Goal: Task Accomplishment & Management: Use online tool/utility

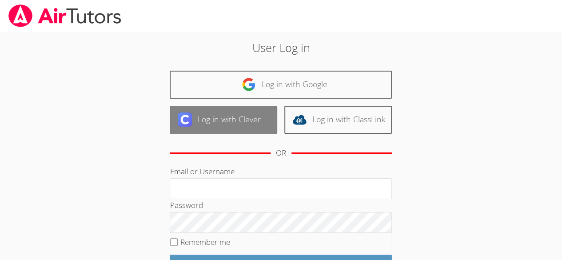
click at [226, 130] on link "Log in with Clever" at bounding box center [223, 120] width 107 height 28
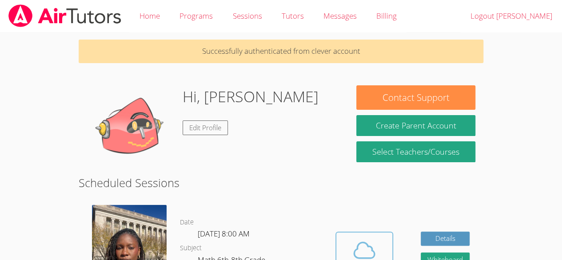
click at [368, 231] on button "Cloud Room" at bounding box center [364, 256] width 58 height 50
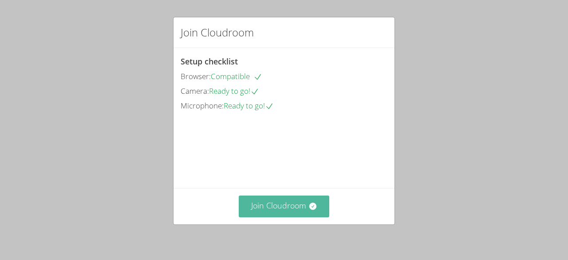
click at [300, 202] on button "Join Cloudroom" at bounding box center [284, 206] width 91 height 22
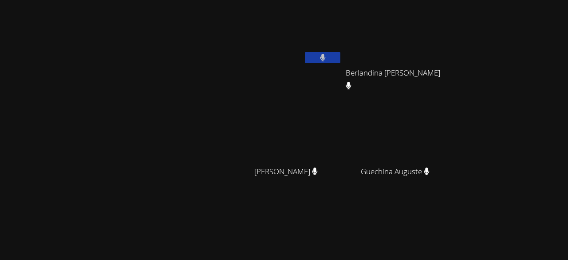
click at [333, 59] on button at bounding box center [323, 57] width 36 height 11
click at [309, 59] on button at bounding box center [323, 57] width 36 height 11
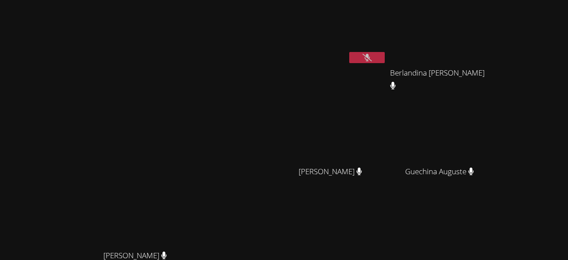
click at [373, 52] on button at bounding box center [367, 57] width 36 height 11
click at [349, 52] on button at bounding box center [367, 57] width 36 height 11
drag, startPoint x: 435, startPoint y: 232, endPoint x: 431, endPoint y: 201, distance: 31.8
click at [431, 201] on div "Jerry Pierre Canel Berlandina Joseph Berlandina Joseph Mikenlove Pierre Mikenlo…" at bounding box center [388, 150] width 215 height 292
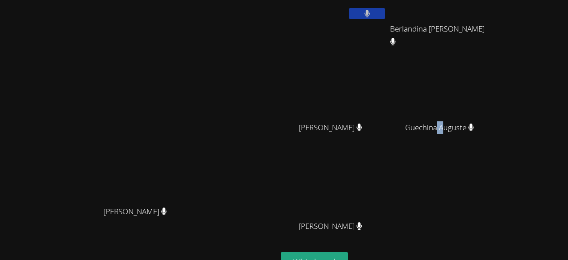
scroll to position [43, 0]
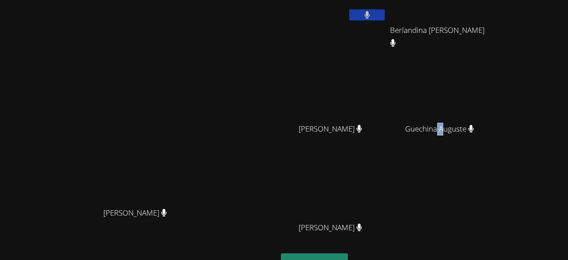
click at [295, 258] on button "Whiteboard" at bounding box center [314, 263] width 67 height 21
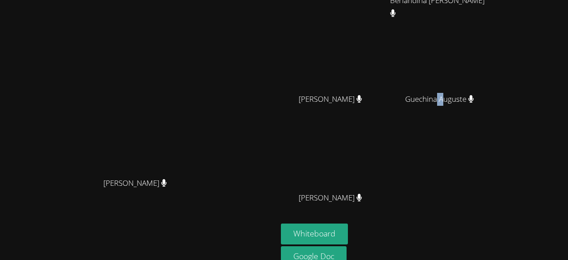
scroll to position [72, 0]
click at [348, 229] on button "Whiteboard" at bounding box center [314, 234] width 67 height 21
drag, startPoint x: 421, startPoint y: 15, endPoint x: 432, endPoint y: 101, distance: 86.7
click at [432, 101] on div "Jerry Pierre Canel Berlandina Joseph Berlandina Joseph Mikenlove Pierre Mikenlo…" at bounding box center [388, 78] width 215 height 292
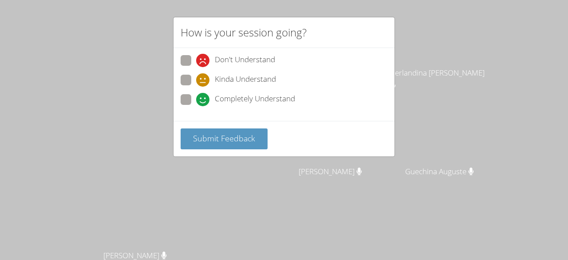
click at [196, 106] on span at bounding box center [196, 106] width 0 height 0
click at [196, 94] on input "Completely Understand" at bounding box center [200, 98] width 8 height 8
radio input "true"
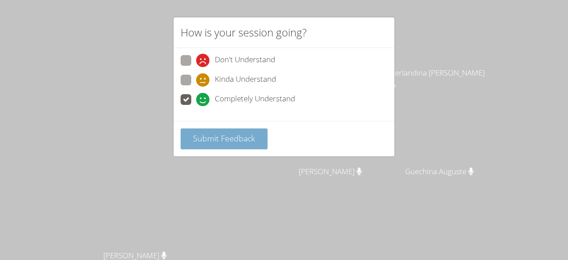
click at [223, 130] on button "Submit Feedback" at bounding box center [224, 138] width 87 height 21
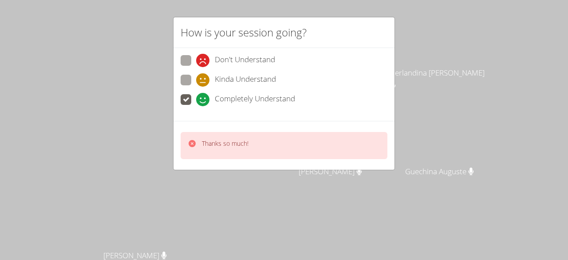
click at [183, 71] on div "Don't Understand Kinda Understand Completely Understand" at bounding box center [284, 82] width 207 height 55
click at [183, 71] on body "Darine Odigé Darine Odigé Jerry Pierre Canel Berlandina Joseph Berlandina Josep…" at bounding box center [284, 130] width 568 height 260
